Goal: Transaction & Acquisition: Book appointment/travel/reservation

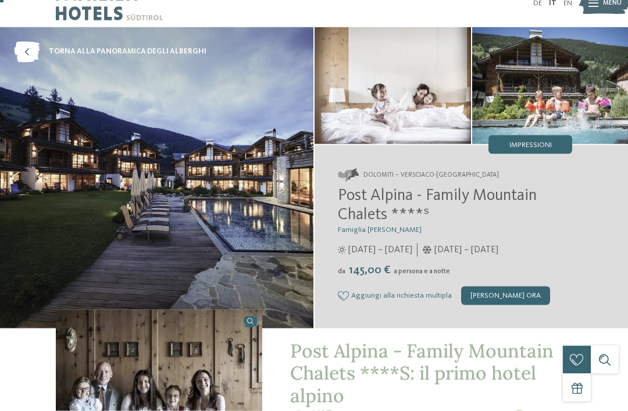
scroll to position [20, 0]
click at [255, 219] on img at bounding box center [157, 177] width 314 height 301
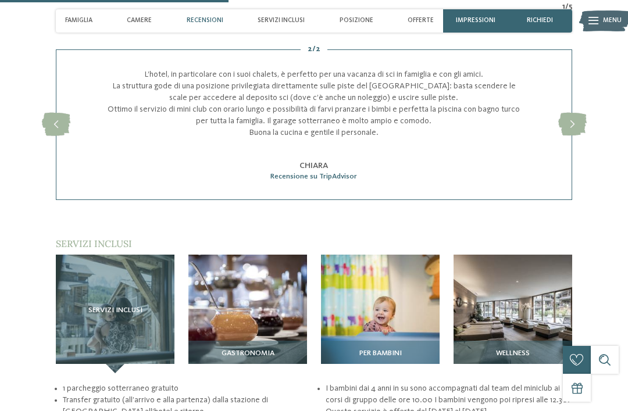
scroll to position [1212, 0]
click at [411, 256] on img at bounding box center [380, 313] width 119 height 119
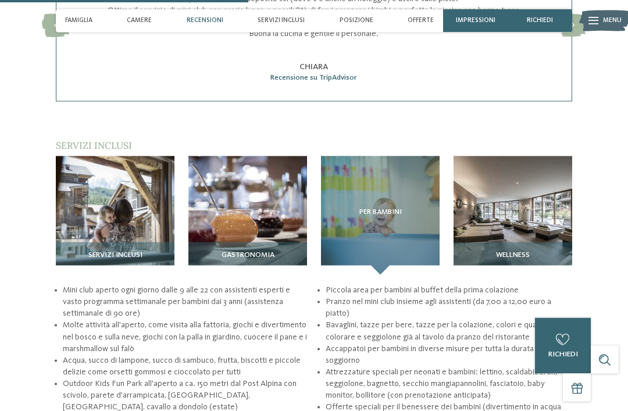
scroll to position [1305, 0]
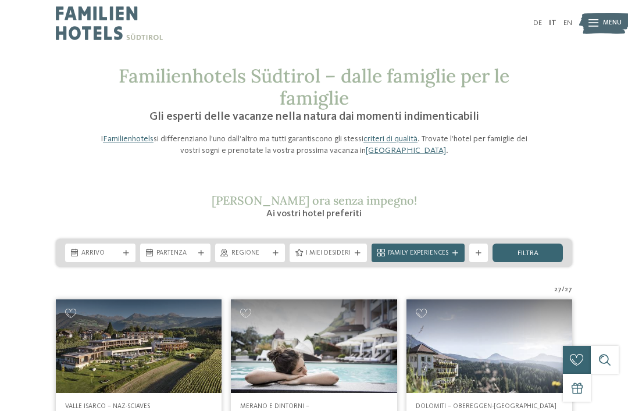
click at [121, 252] on div "Arrivo" at bounding box center [100, 253] width 42 height 10
click at [165, 305] on img at bounding box center [139, 346] width 166 height 93
click at [120, 247] on div "Arrivo" at bounding box center [100, 253] width 70 height 19
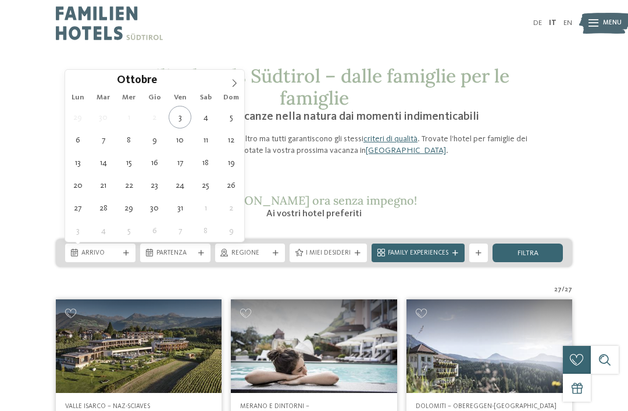
click at [226, 86] on span at bounding box center [235, 80] width 20 height 20
click at [233, 84] on icon at bounding box center [234, 83] width 8 height 8
type div "29.12.2025"
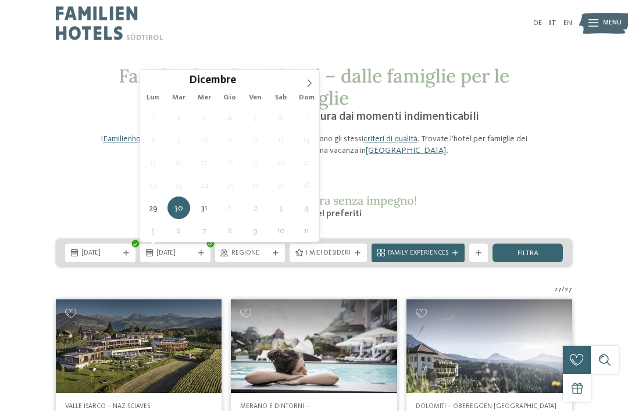
click at [108, 200] on h2 "Richiedi ora senza impegno!" at bounding box center [314, 201] width 442 height 14
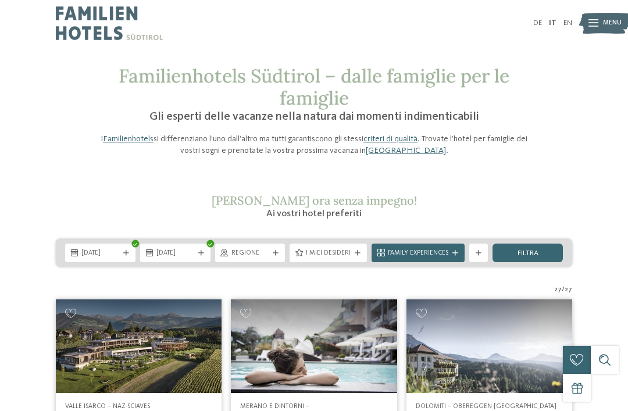
click at [196, 255] on div "[DATE]" at bounding box center [175, 253] width 42 height 10
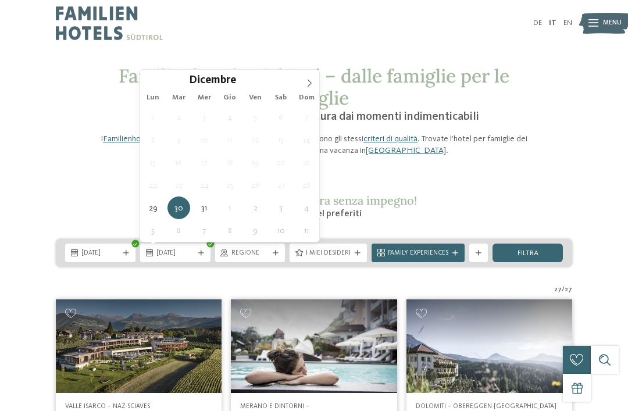
click at [307, 87] on icon at bounding box center [309, 83] width 8 height 8
type input "****"
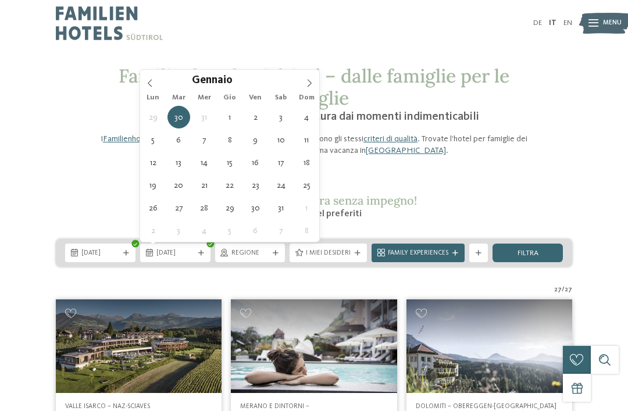
type div "04.01.2026"
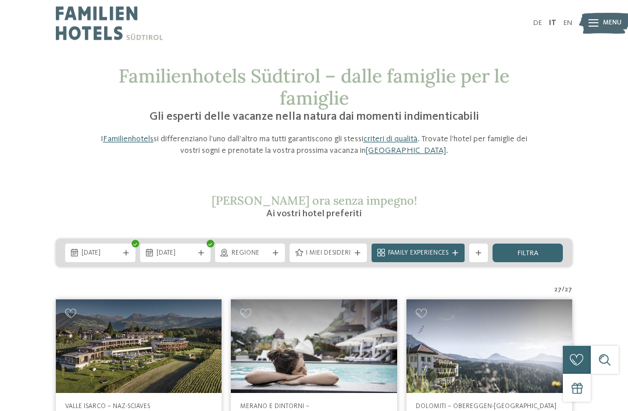
click at [250, 260] on div "Regione" at bounding box center [250, 253] width 70 height 19
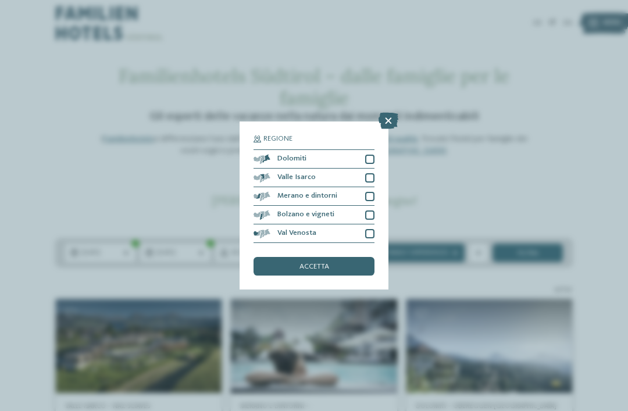
click at [357, 206] on div "Bolzano e vigneti" at bounding box center [314, 215] width 121 height 19
click at [365, 225] on div "Val Venosta" at bounding box center [314, 234] width 121 height 19
click at [363, 187] on div "Merano e dintorni" at bounding box center [314, 196] width 121 height 19
click at [370, 169] on div "Valle Isarco" at bounding box center [314, 178] width 121 height 19
click at [360, 169] on div "Valle Isarco" at bounding box center [314, 178] width 121 height 19
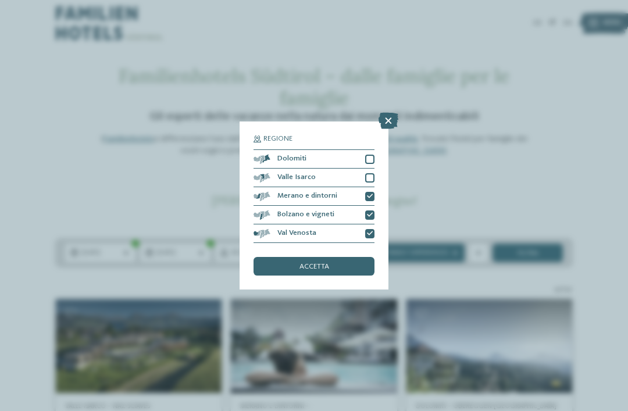
click at [363, 150] on div "Dolomiti" at bounding box center [314, 159] width 121 height 19
click at [366, 169] on div "Valle Isarco" at bounding box center [314, 178] width 121 height 19
click at [323, 257] on div "accetta" at bounding box center [314, 266] width 121 height 19
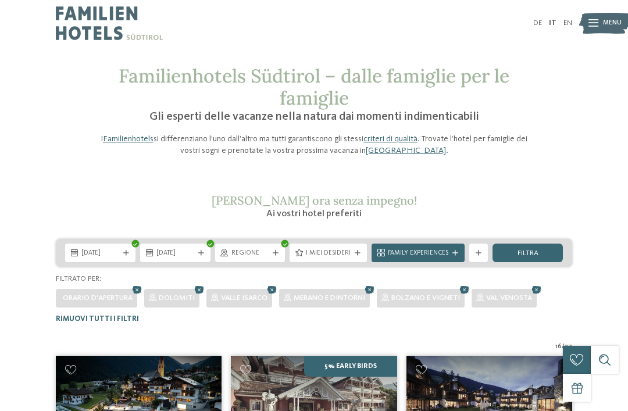
click at [267, 249] on span "Regione" at bounding box center [251, 253] width 38 height 9
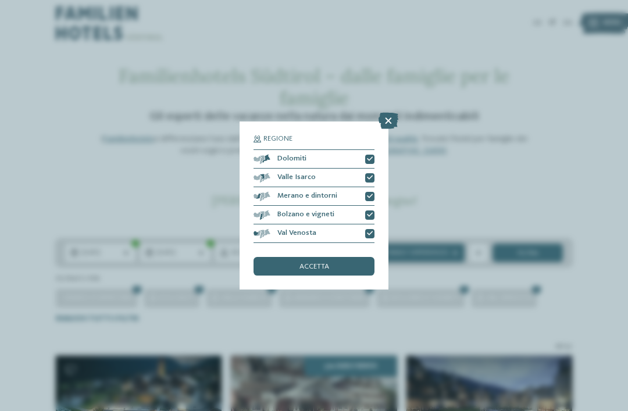
click at [286, 290] on div "Regione Dolomiti" at bounding box center [314, 205] width 628 height 411
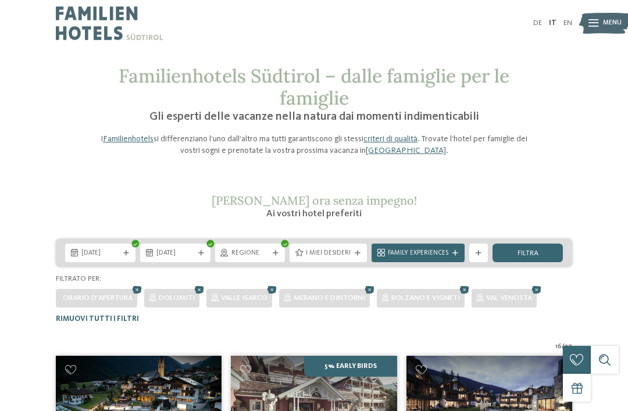
click at [344, 246] on div "I miei desideri" at bounding box center [328, 253] width 77 height 19
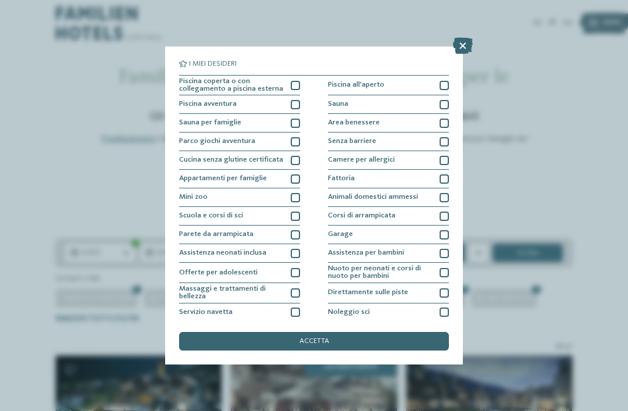
click at [299, 81] on div at bounding box center [295, 85] width 9 height 9
click at [250, 332] on div "accetta" at bounding box center [314, 341] width 270 height 19
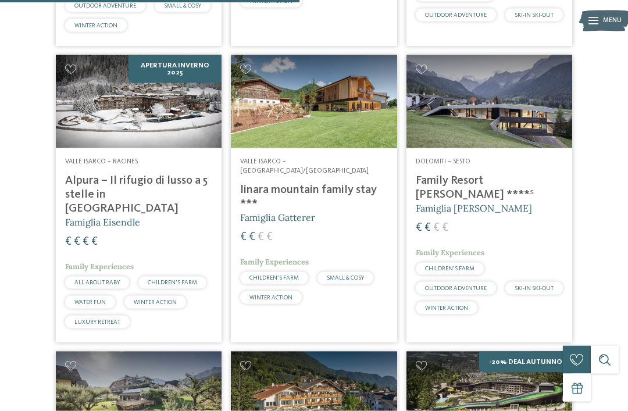
scroll to position [898, 0]
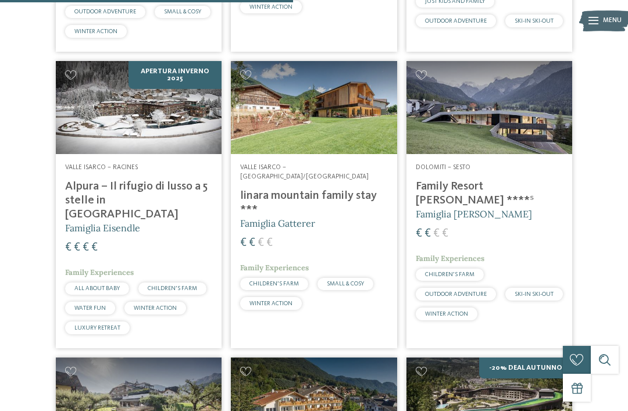
click at [350, 97] on img at bounding box center [314, 107] width 166 height 93
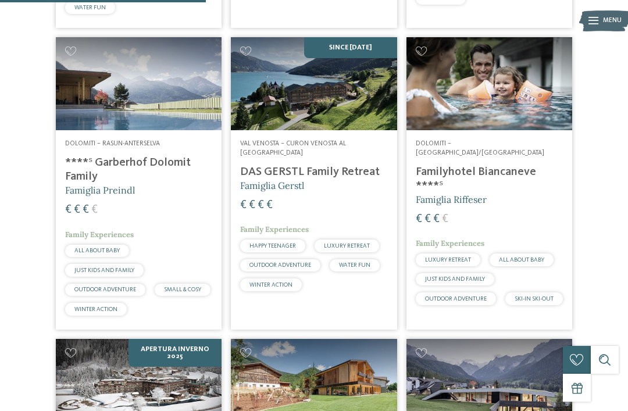
scroll to position [621, 0]
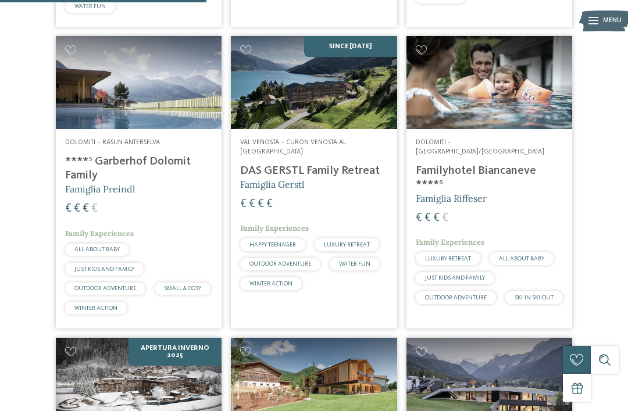
click at [149, 139] on span "Dolomiti – Rasun-Anterselva" at bounding box center [112, 142] width 95 height 7
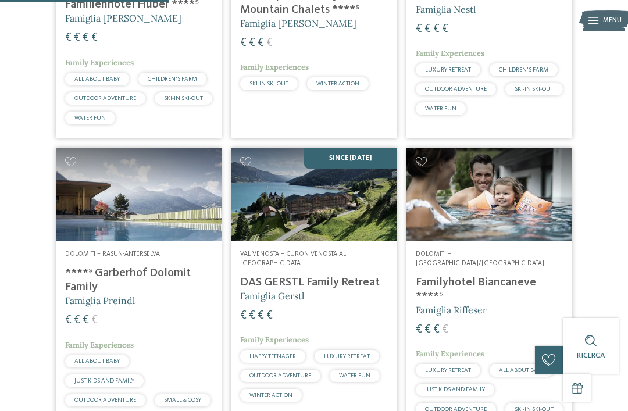
scroll to position [510, 0]
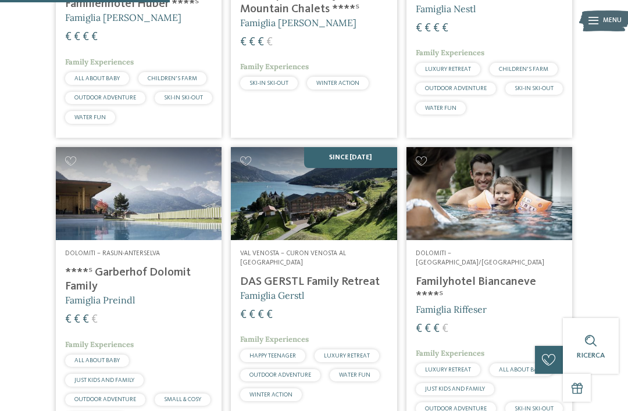
click at [463, 223] on img at bounding box center [490, 193] width 166 height 93
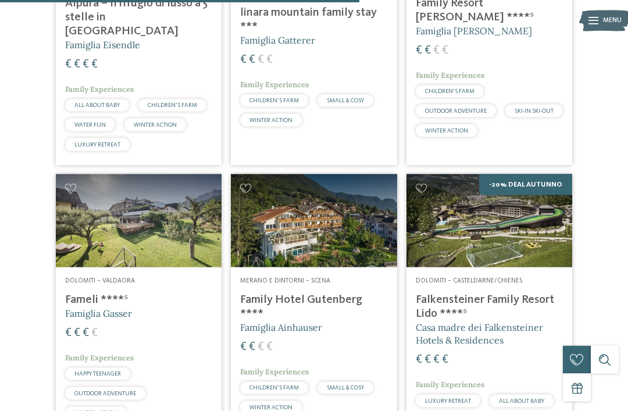
scroll to position [1083, 0]
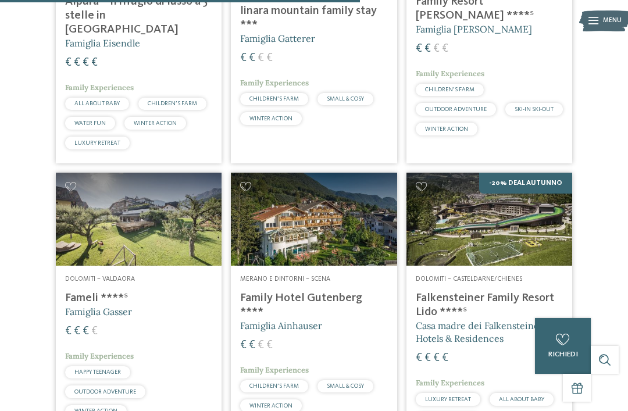
click at [345, 215] on img at bounding box center [314, 219] width 166 height 93
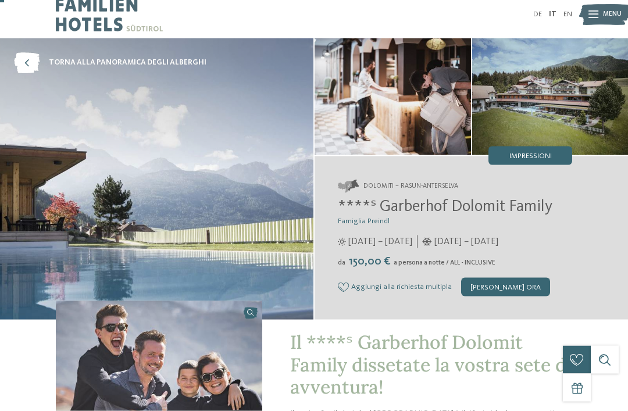
scroll to position [3, 0]
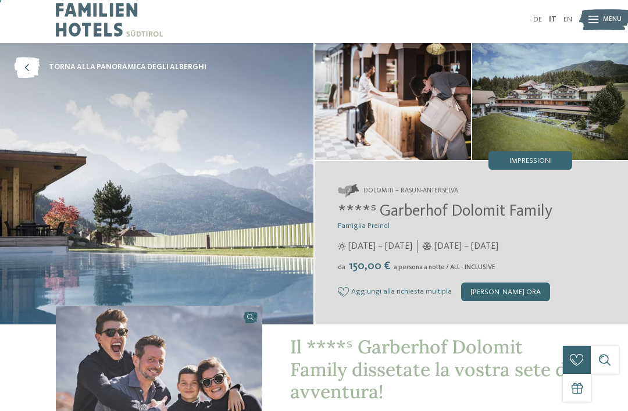
click at [211, 259] on img at bounding box center [157, 184] width 314 height 282
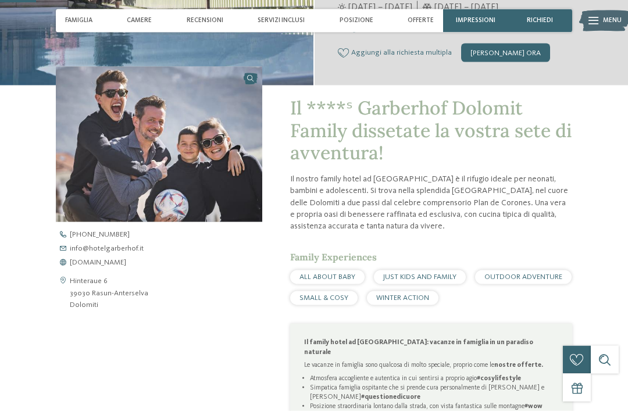
scroll to position [266, 0]
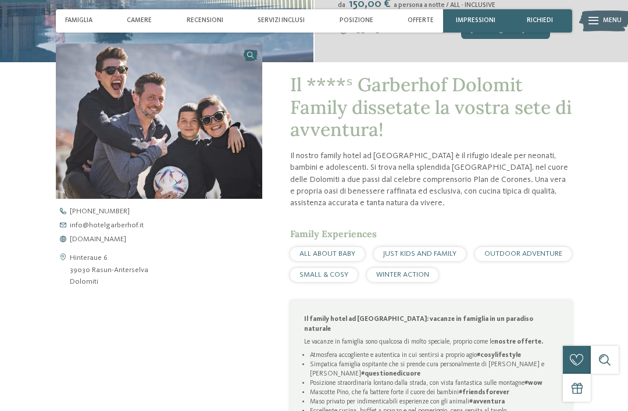
click at [126, 244] on span "www.hotelgarberhof.it" at bounding box center [98, 240] width 56 height 8
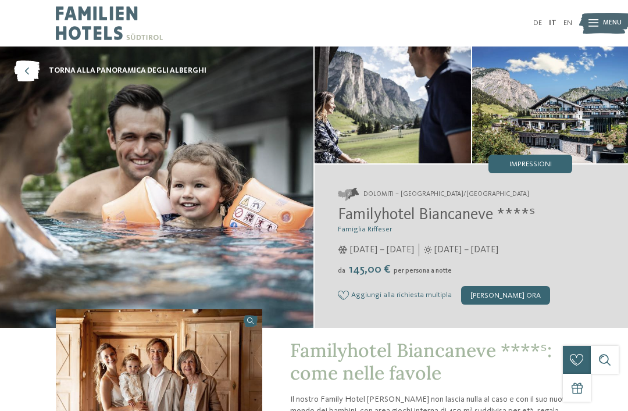
click at [238, 232] on img at bounding box center [157, 188] width 314 height 282
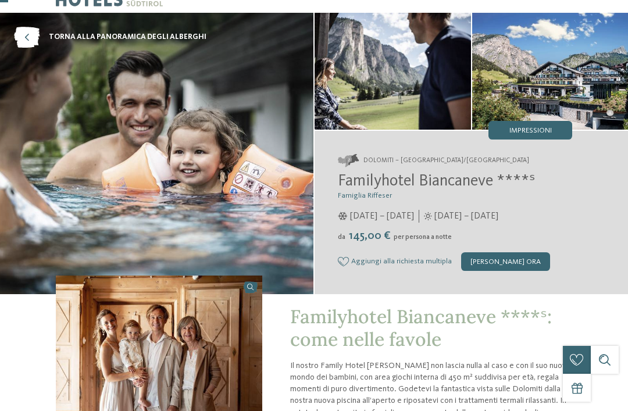
scroll to position [35, 0]
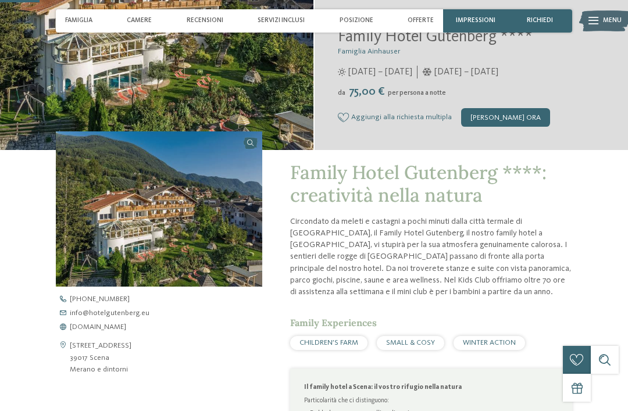
scroll to position [177, 0]
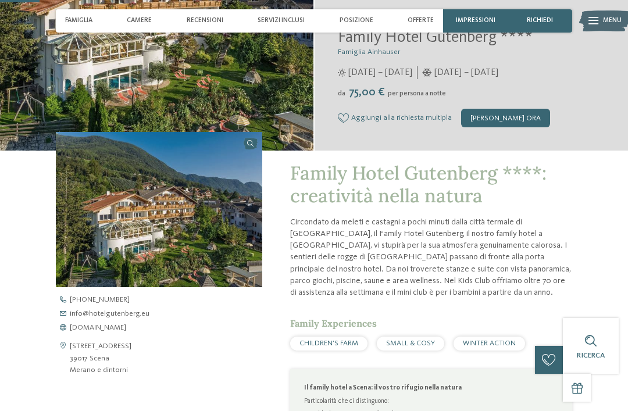
click at [126, 332] on span "www.hotelgutenberg.eu" at bounding box center [98, 329] width 56 height 8
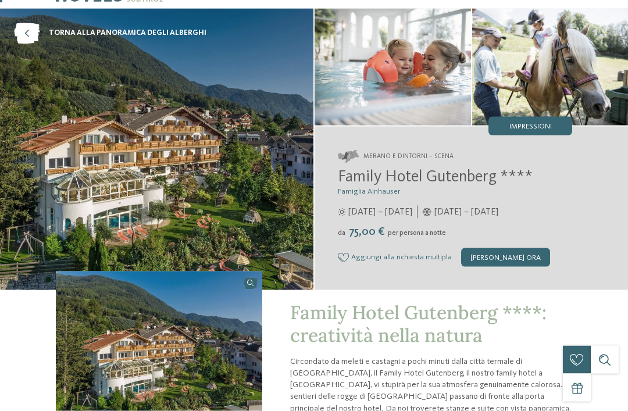
scroll to position [0, 0]
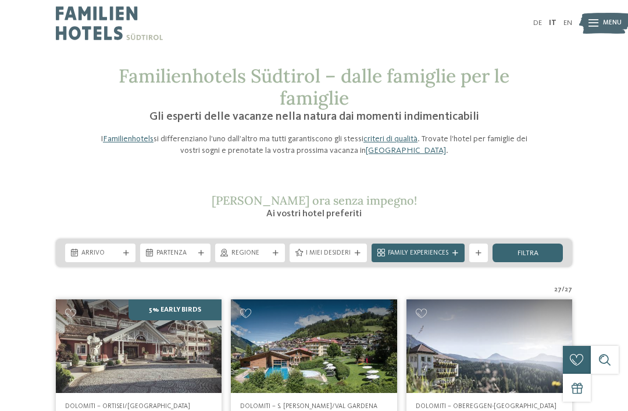
click at [125, 253] on icon at bounding box center [126, 254] width 6 height 6
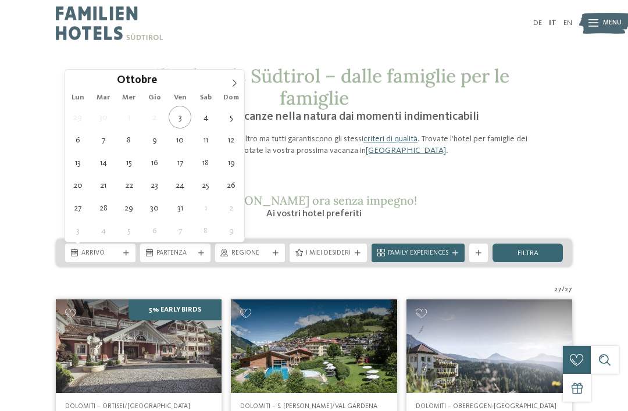
click at [244, 83] on span at bounding box center [235, 80] width 20 height 20
click at [243, 83] on span at bounding box center [235, 80] width 20 height 20
type div "29.12.2025"
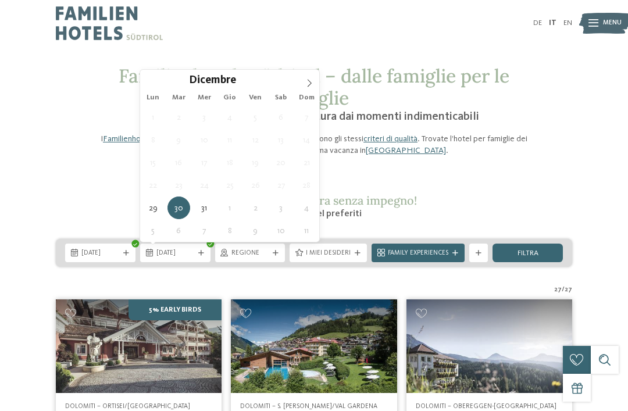
click at [308, 82] on icon at bounding box center [309, 83] width 8 height 8
type input "****"
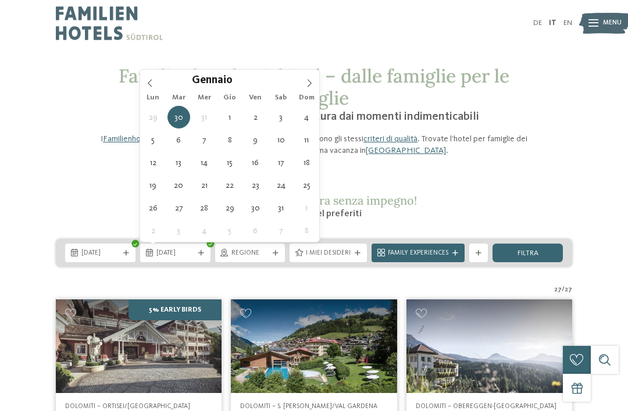
type div "04.01.2026"
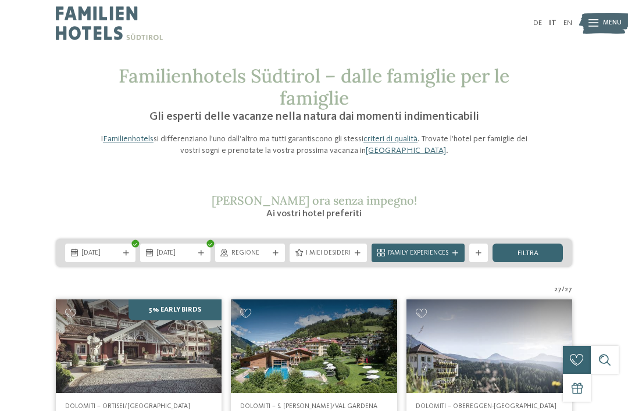
click at [268, 253] on span "Regione" at bounding box center [251, 253] width 38 height 9
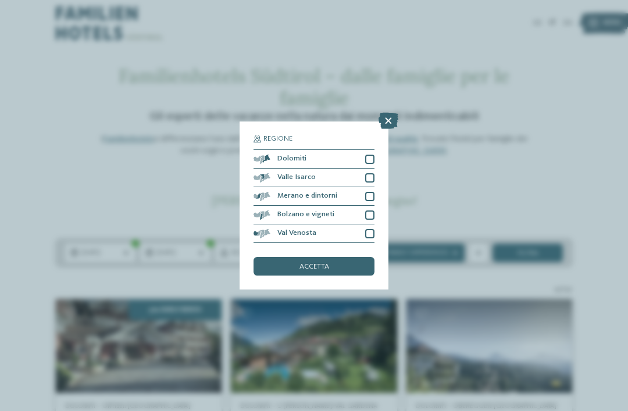
click at [369, 155] on div at bounding box center [369, 159] width 9 height 9
click at [369, 169] on div "Valle Isarco" at bounding box center [314, 178] width 121 height 19
click at [374, 187] on div "Merano e dintorni" at bounding box center [314, 196] width 121 height 19
click at [371, 211] on div at bounding box center [369, 215] width 9 height 9
click at [364, 225] on div "Val Venosta" at bounding box center [314, 234] width 121 height 19
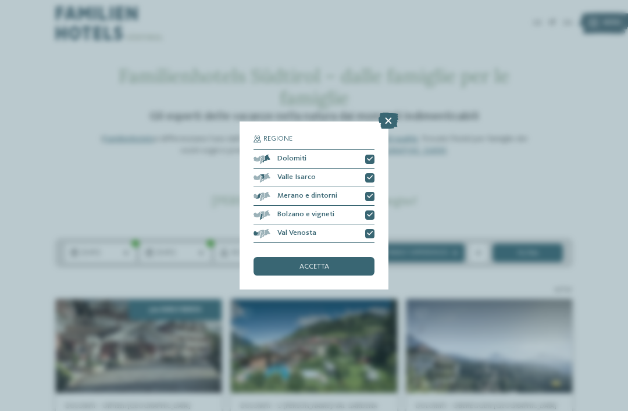
click at [319, 264] on span "accetta" at bounding box center [315, 268] width 30 height 8
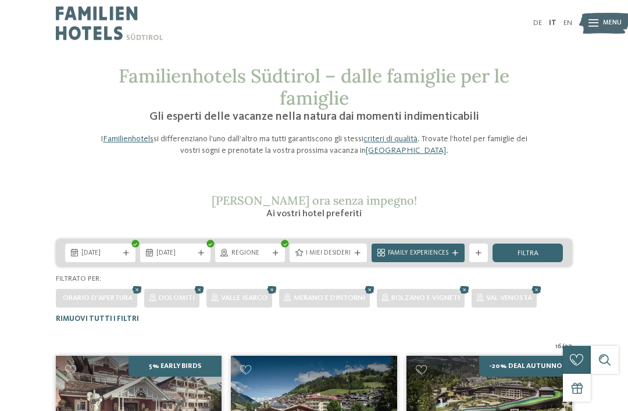
click at [342, 255] on span "I miei desideri" at bounding box center [328, 253] width 45 height 9
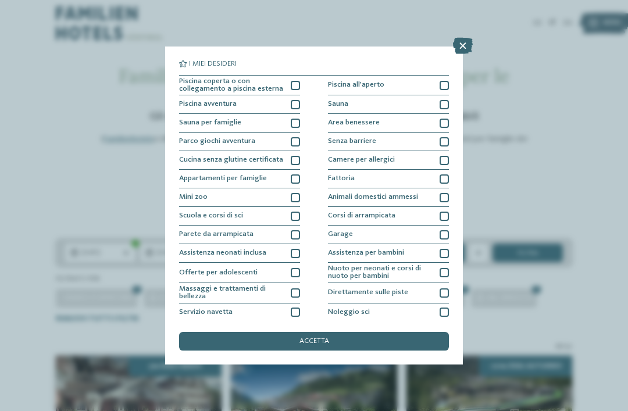
click at [289, 80] on div "Piscina coperta o con collegamento a piscina esterna" at bounding box center [239, 86] width 121 height 20
click at [246, 332] on div "accetta" at bounding box center [314, 341] width 270 height 19
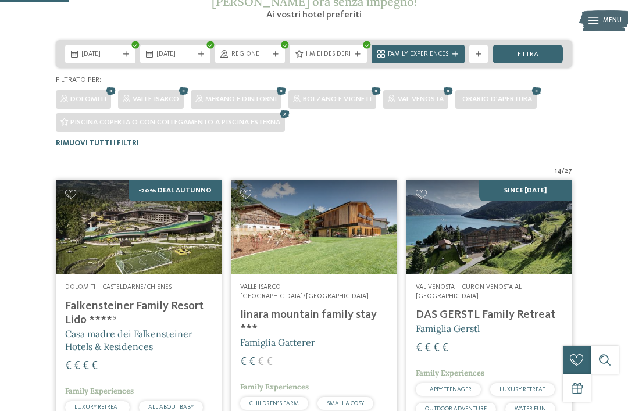
scroll to position [186, 0]
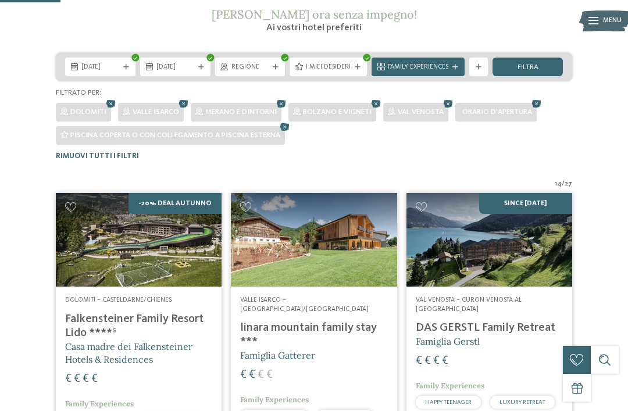
click at [338, 70] on span "I miei desideri" at bounding box center [328, 67] width 45 height 9
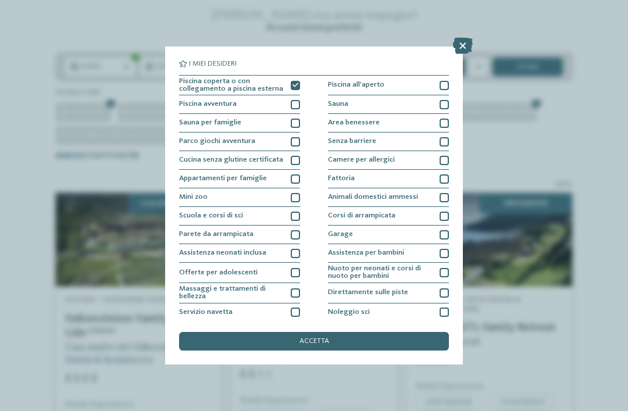
click at [223, 332] on div "accetta" at bounding box center [314, 341] width 270 height 19
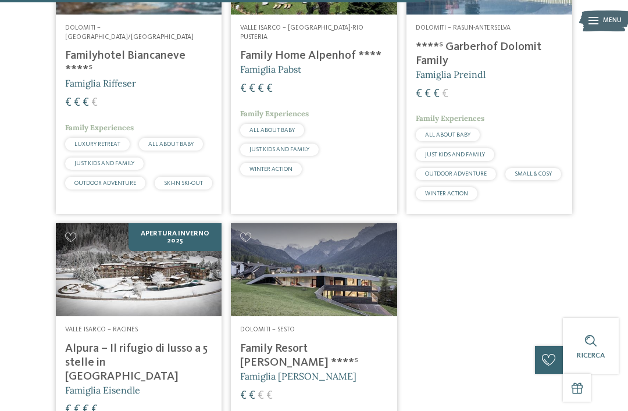
scroll to position [1321, 0]
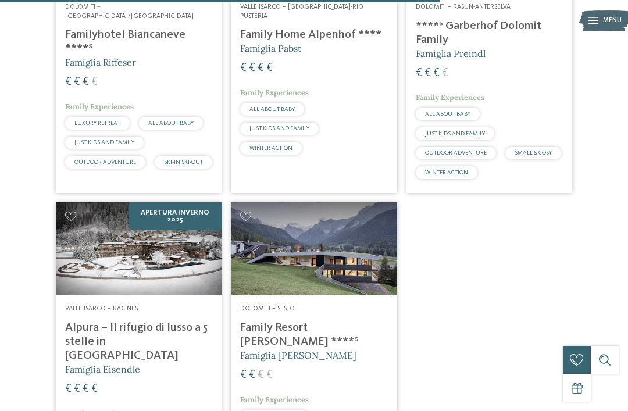
click at [73, 322] on h4 "Alpura – Il rifugio di lusso a 5 stelle in [GEOGRAPHIC_DATA]" at bounding box center [138, 342] width 147 height 42
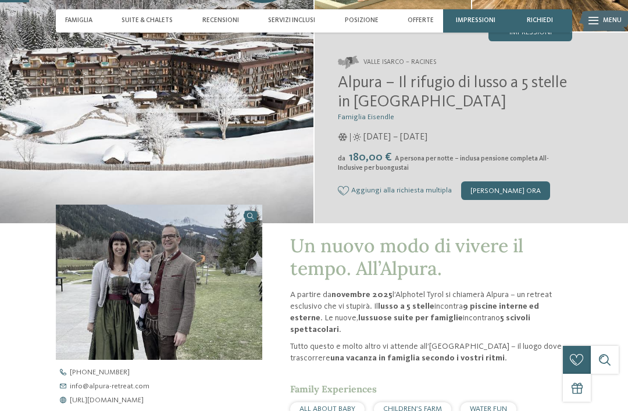
scroll to position [133, 0]
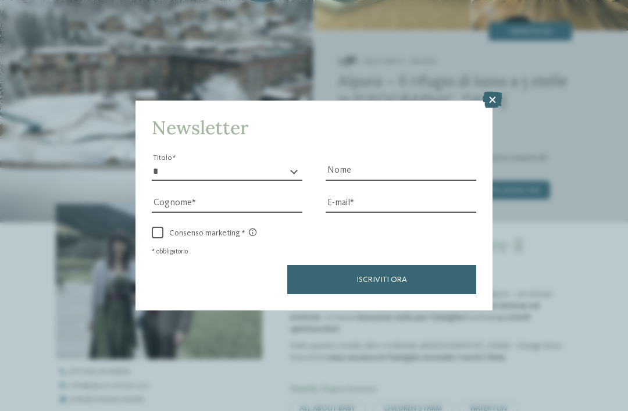
click at [488, 92] on icon at bounding box center [493, 100] width 20 height 16
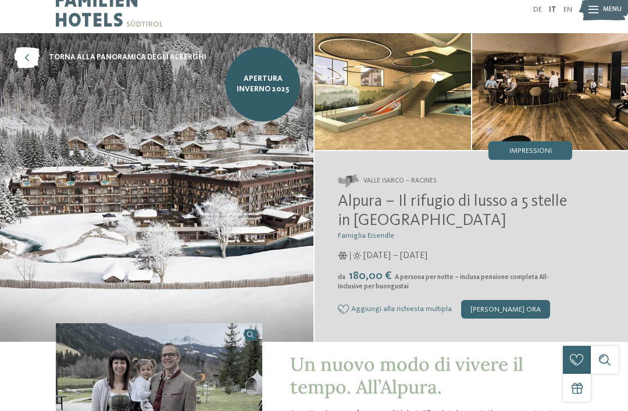
scroll to position [0, 0]
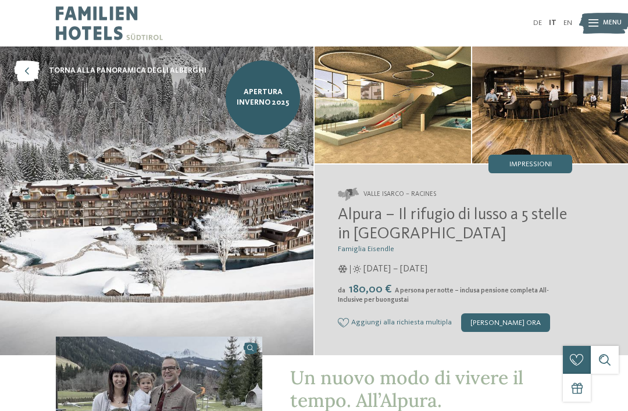
click at [370, 118] on img at bounding box center [393, 105] width 157 height 117
click at [375, 137] on img at bounding box center [393, 105] width 157 height 117
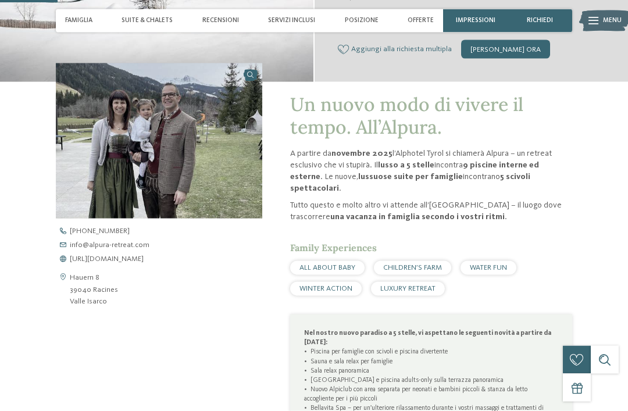
scroll to position [289, 0]
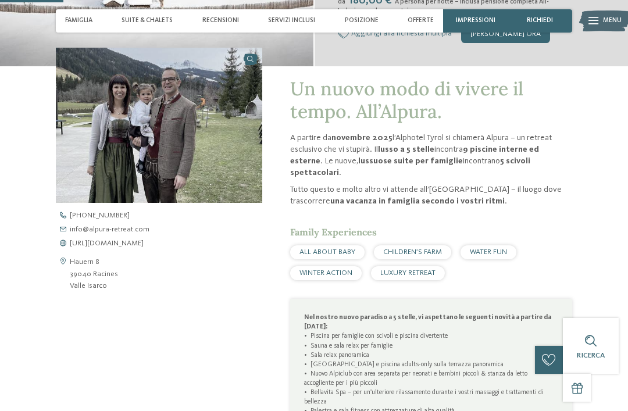
click at [144, 245] on span "[URL][DOMAIN_NAME]" at bounding box center [107, 244] width 74 height 8
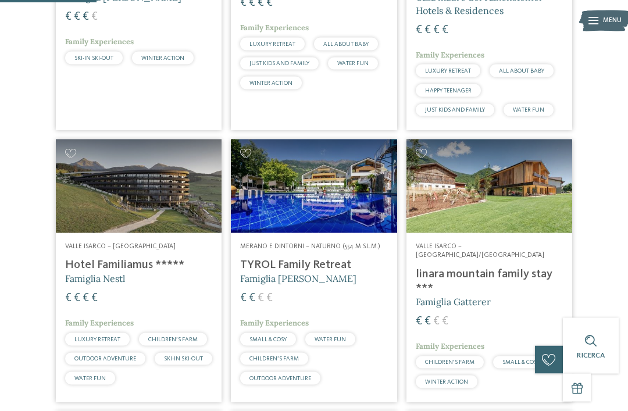
scroll to position [456, 0]
click at [322, 187] on img at bounding box center [314, 185] width 166 height 93
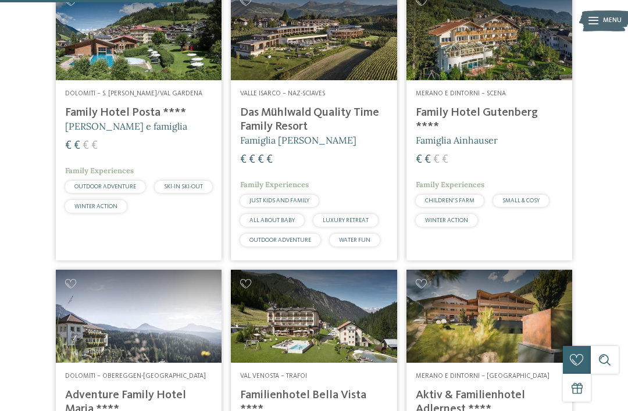
scroll to position [879, 0]
